Goal: Find specific page/section: Find specific page/section

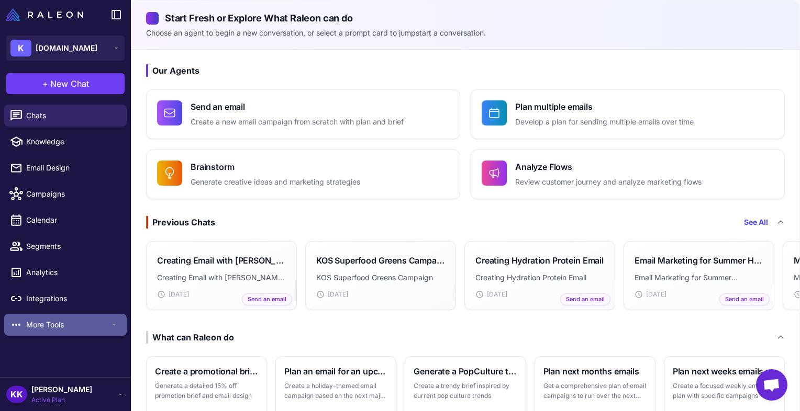
click at [118, 324] on icon at bounding box center [114, 325] width 8 height 8
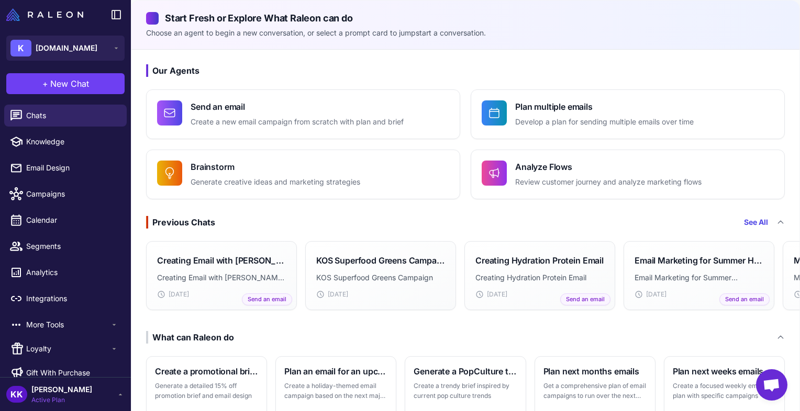
scroll to position [13, 0]
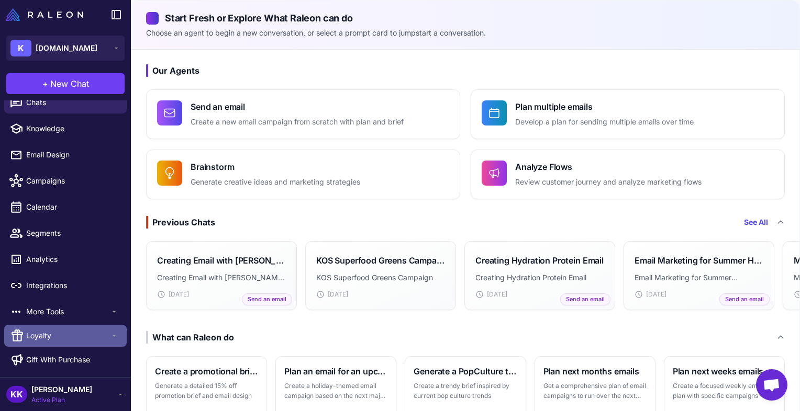
click at [55, 330] on span "Loyalty" at bounding box center [68, 336] width 84 height 12
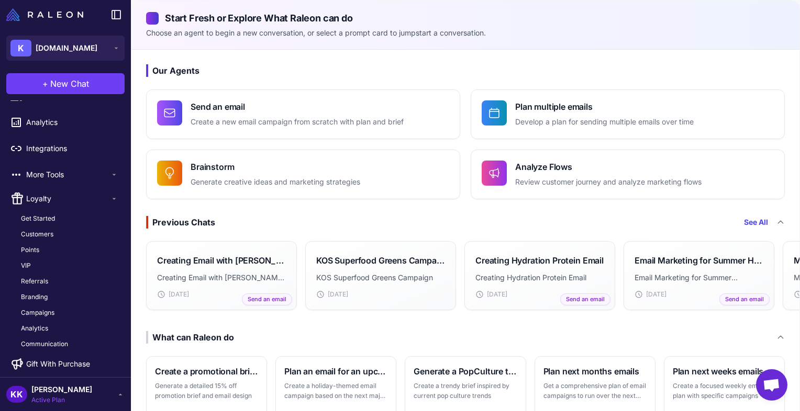
scroll to position [154, 0]
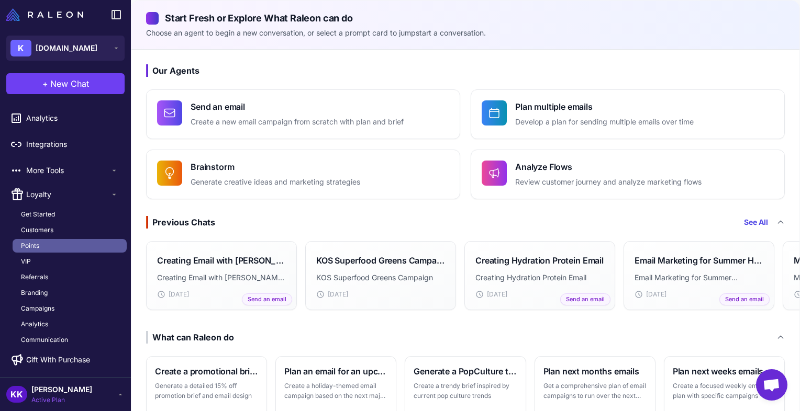
click at [50, 247] on link "Points" at bounding box center [70, 246] width 114 height 14
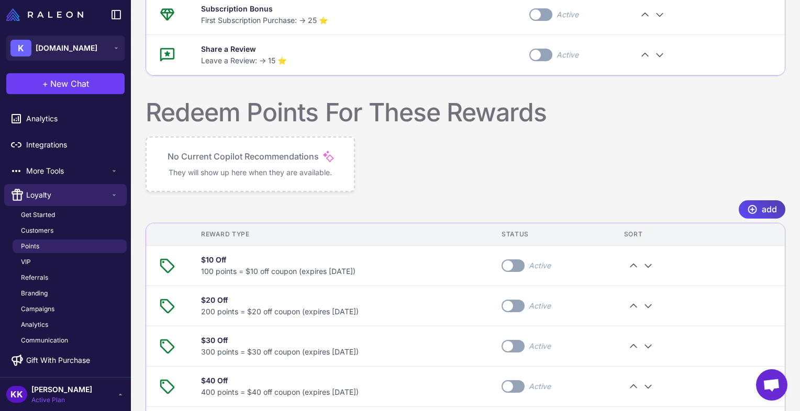
scroll to position [154, 0]
